Goal: Task Accomplishment & Management: Use online tool/utility

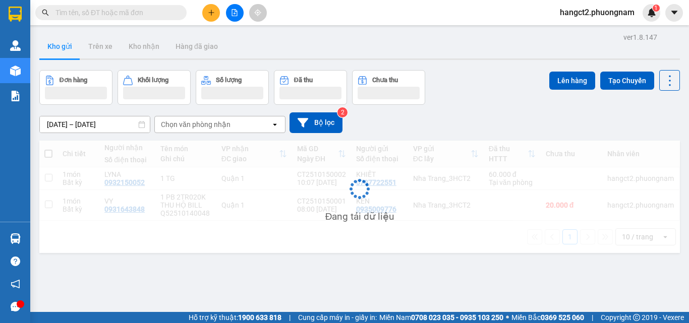
click at [115, 14] on input "text" at bounding box center [114, 12] width 119 height 11
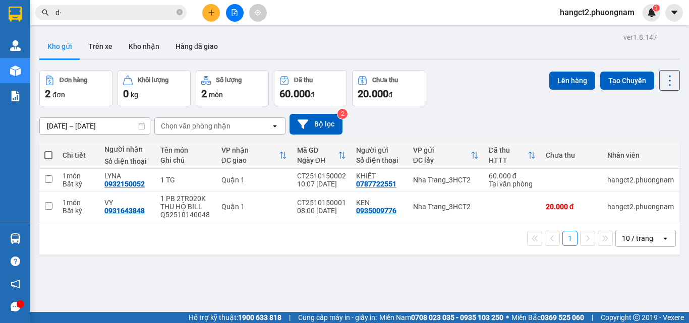
type input "d"
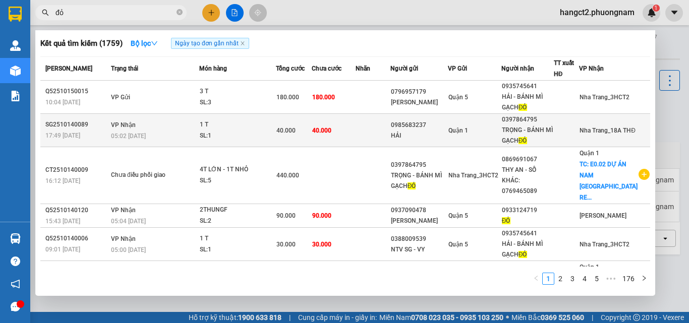
type input "đỏ"
click at [355, 134] on td "40.000" at bounding box center [334, 130] width 44 height 33
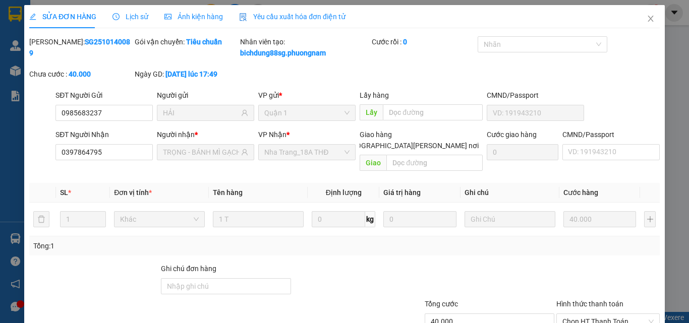
type input "0985683237"
type input "HẢI"
type input "0397864795"
type input "TRỌNG - BÁNH MÌ GẠCH ĐỎ"
type input "40.000"
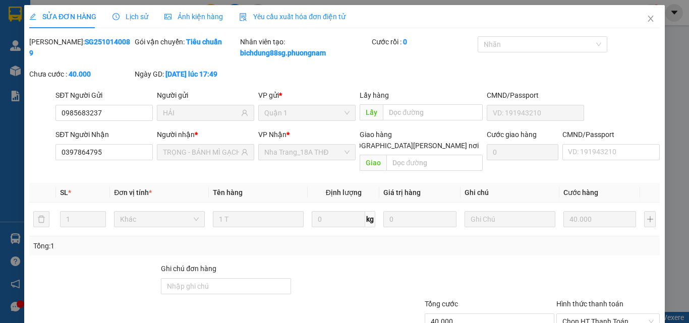
type input "40.000"
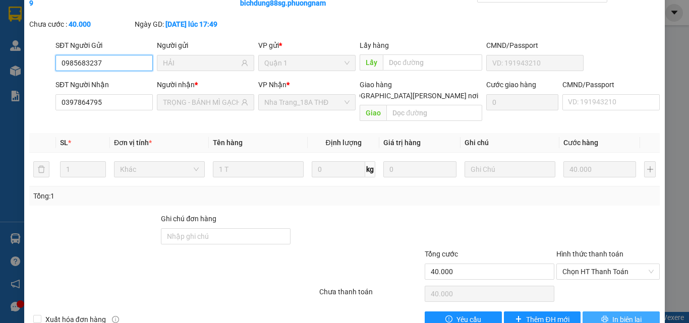
scroll to position [63, 0]
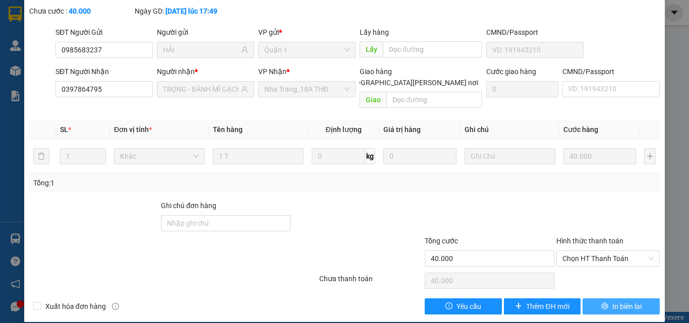
click at [612, 301] on span "In biên lai" at bounding box center [626, 306] width 29 height 11
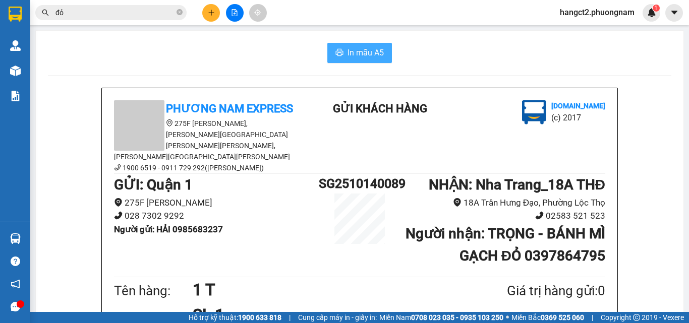
click at [357, 53] on span "In mẫu A5" at bounding box center [365, 52] width 36 height 13
click at [81, 13] on input "đỏ" at bounding box center [114, 12] width 119 height 11
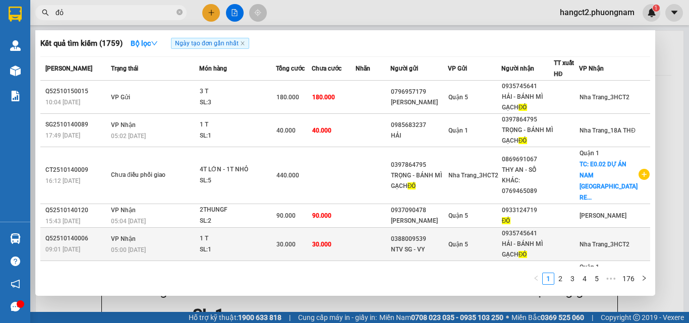
click at [330, 241] on span "30.000" at bounding box center [321, 244] width 19 height 7
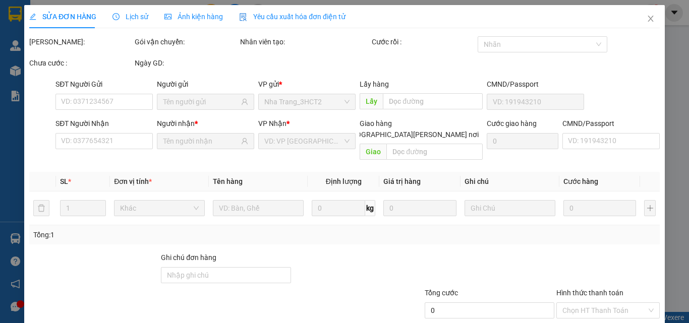
type input "0388009539"
type input "NTV SG - VY"
type input "0935745641"
type input "HẢI - BÁNH MÌ GẠCH ĐỎ"
type input "30.000"
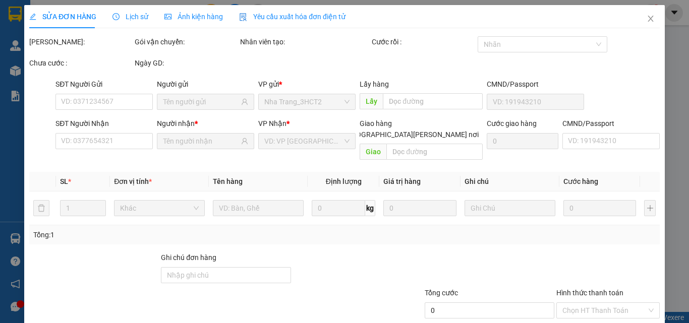
type input "30.000"
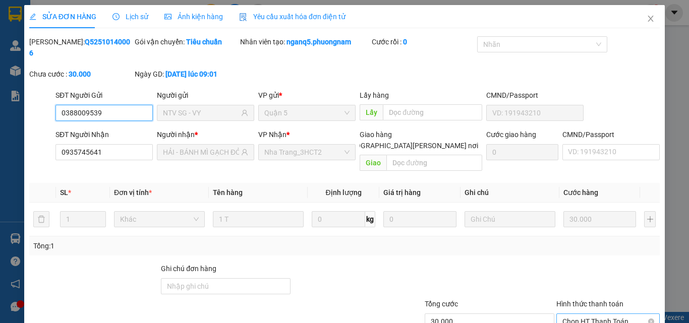
scroll to position [52, 0]
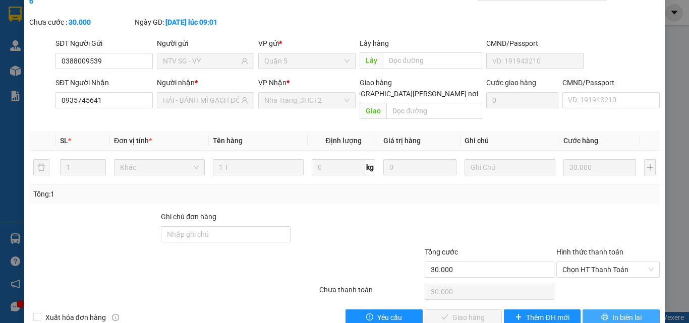
click at [614, 312] on span "In biên lai" at bounding box center [626, 317] width 29 height 11
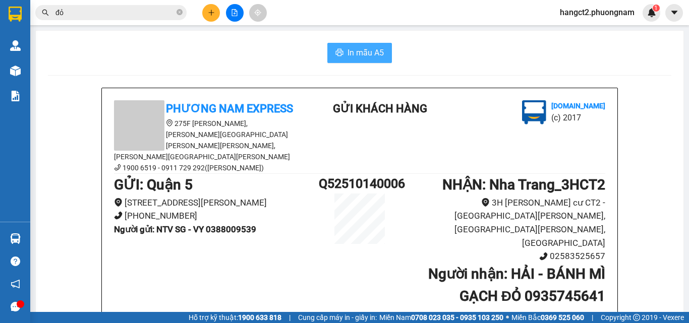
click at [366, 52] on span "In mẫu A5" at bounding box center [365, 52] width 36 height 13
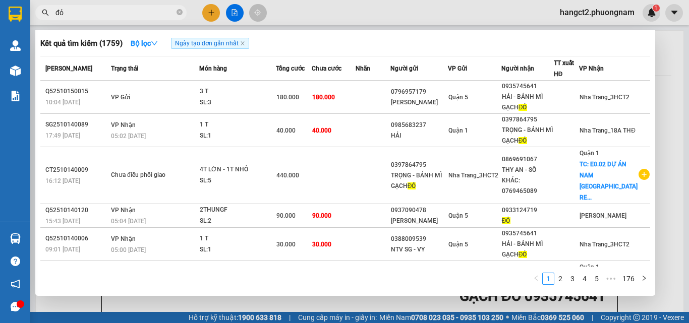
click at [75, 14] on input "đỏ" at bounding box center [114, 12] width 119 height 11
click at [75, 13] on input "đỏ" at bounding box center [114, 12] width 119 height 11
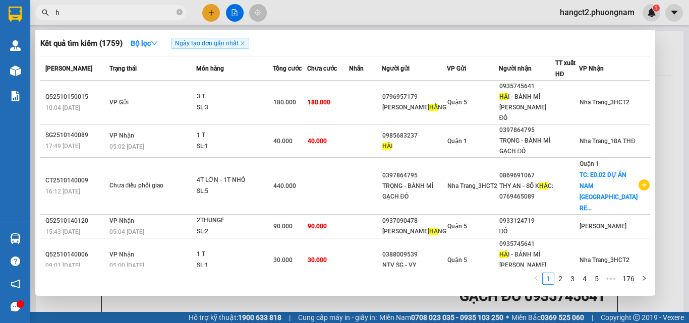
type input "hà"
